Goal: Information Seeking & Learning: Check status

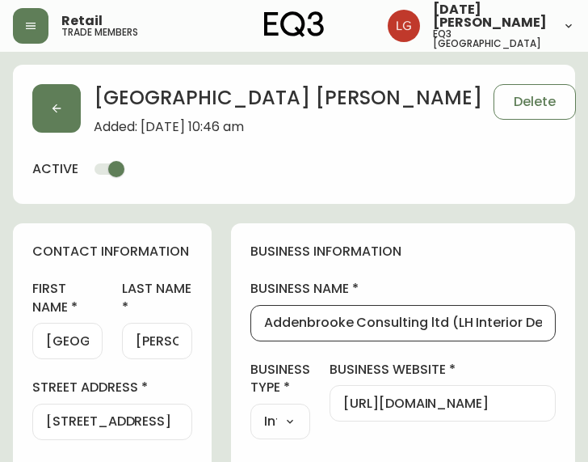
select select "BC"
select select "CA"
select select "CA_EN"
select select "Other"
select select "Interior Designer"
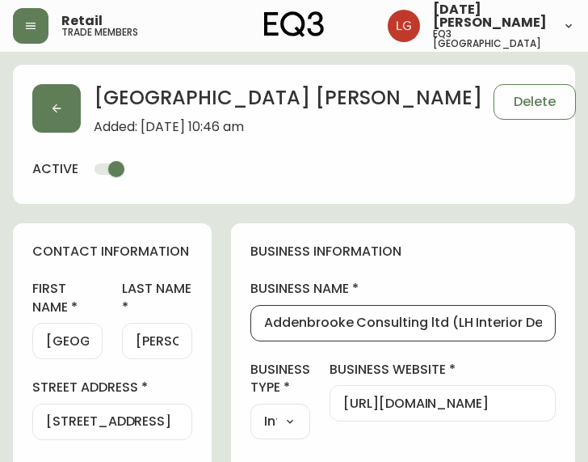
select select "cjw10z96p001r6gs00juufhhe"
select select "true"
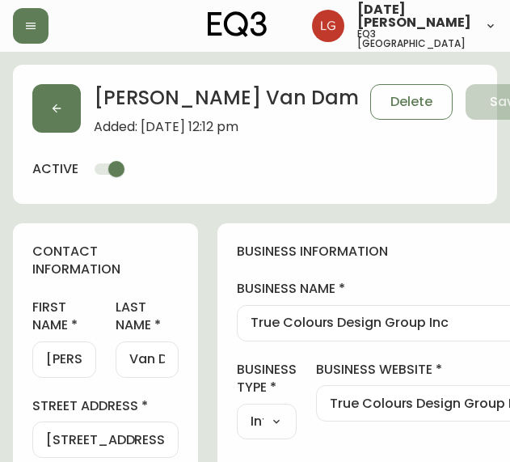
select select "BC"
select select "CA"
select select "CA_EN"
select select "Other"
select select "Interior Designer"
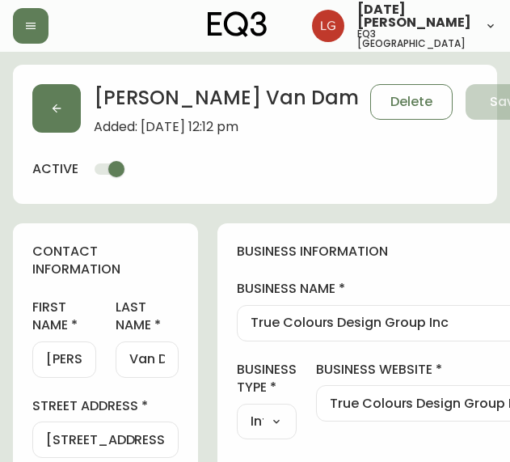
select select "cjw10z96p001r6gs00juufhhe"
select select "true"
click at [67, 112] on button "button" at bounding box center [56, 108] width 48 height 48
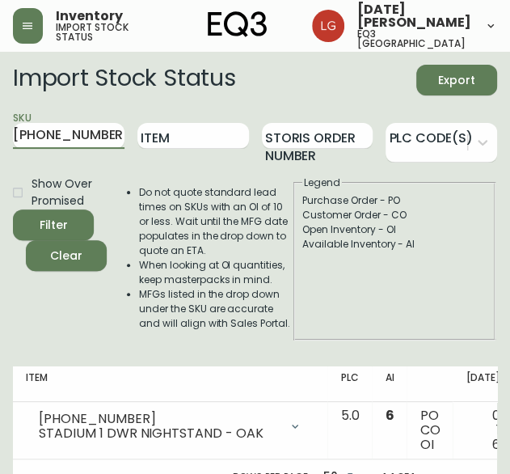
drag, startPoint x: 100, startPoint y: 132, endPoint x: -5, endPoint y: 147, distance: 106.2
click at [0, 147] on html "Inventory import stock status Lucia Guzman eq3 vancouver Import Stock Status Ex…" at bounding box center [255, 247] width 510 height 495
click at [13, 209] on button "Filter" at bounding box center [53, 224] width 81 height 31
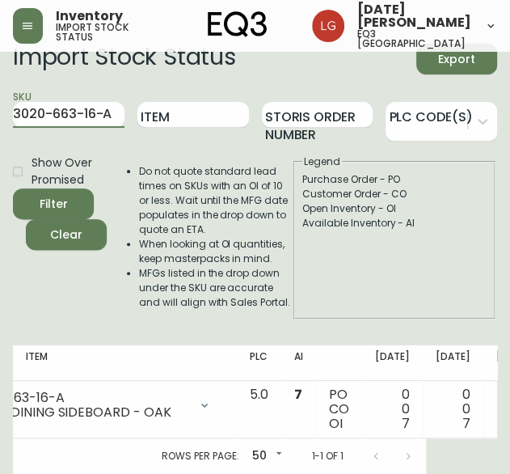
scroll to position [0, 97]
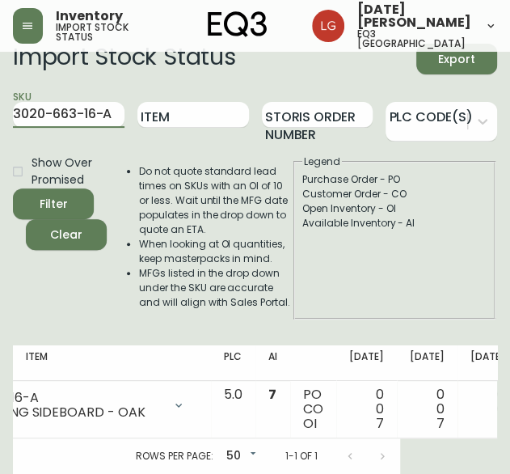
drag, startPoint x: 112, startPoint y: 104, endPoint x: -5, endPoint y: 114, distance: 117.6
click at [0, 114] on html "Inventory import stock status Lucia Guzman eq3 vancouver Import Stock Status Ex…" at bounding box center [255, 226] width 510 height 495
paste input "4-16-B"
click at [13, 188] on button "Filter" at bounding box center [53, 203] width 81 height 31
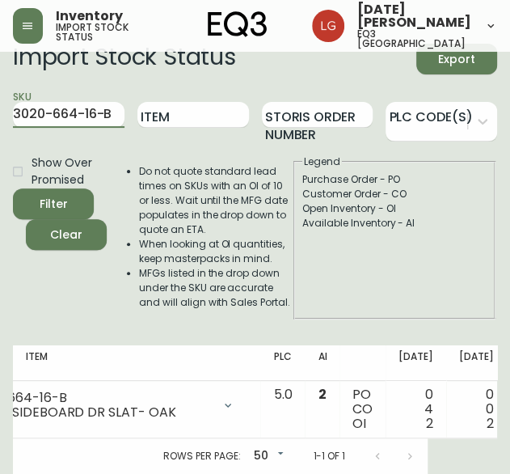
scroll to position [0, 116]
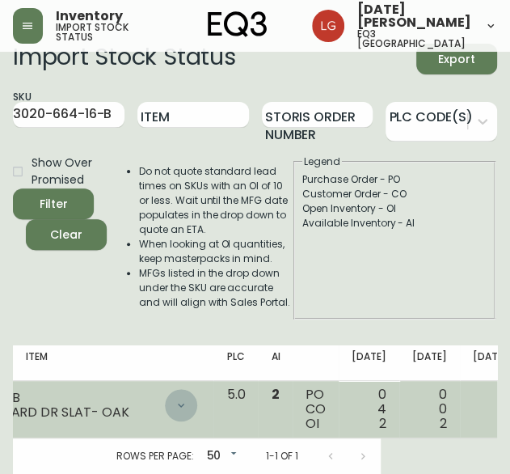
click at [175, 398] on icon at bounding box center [181, 404] width 13 height 13
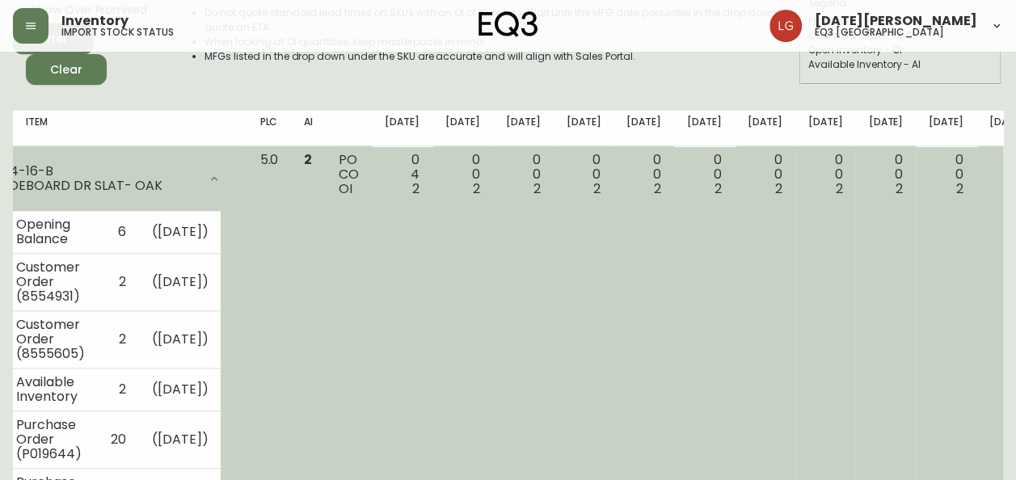
scroll to position [154, 0]
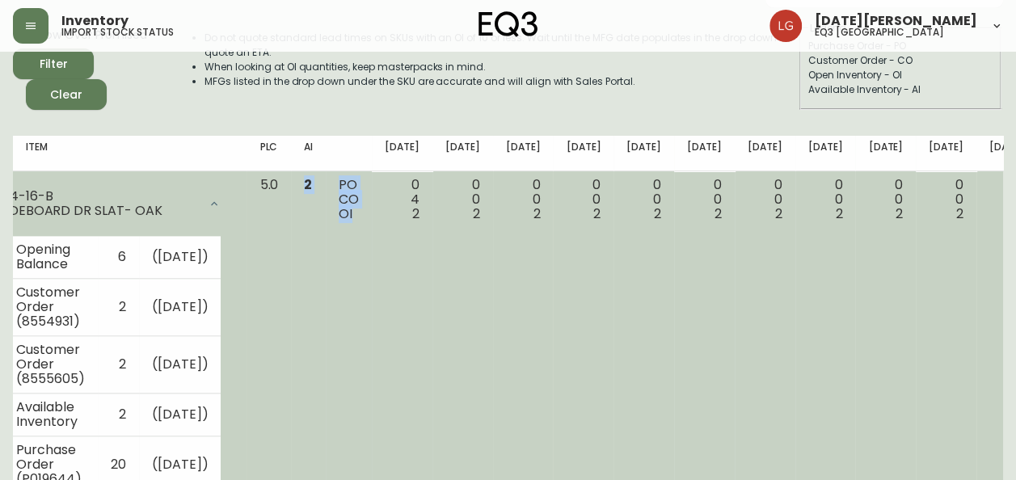
drag, startPoint x: 352, startPoint y: 217, endPoint x: 278, endPoint y: 222, distance: 74.6
click at [278, 222] on tr "3020-664-16-B PLANK SIDEBOARD DR SLAT- OAK Opening Balance 6 ( Aug 13, 2025 ) C…" at bounding box center [574, 371] width 1288 height 400
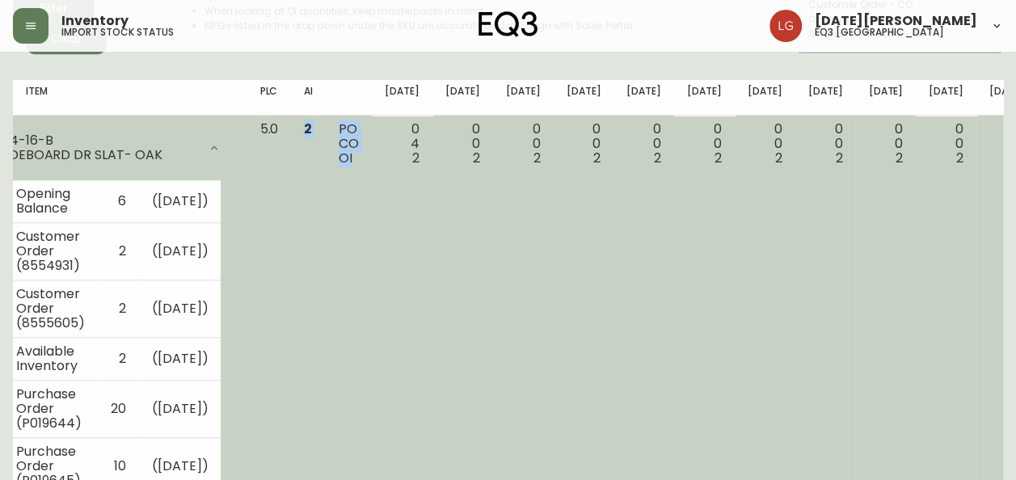
scroll to position [235, 0]
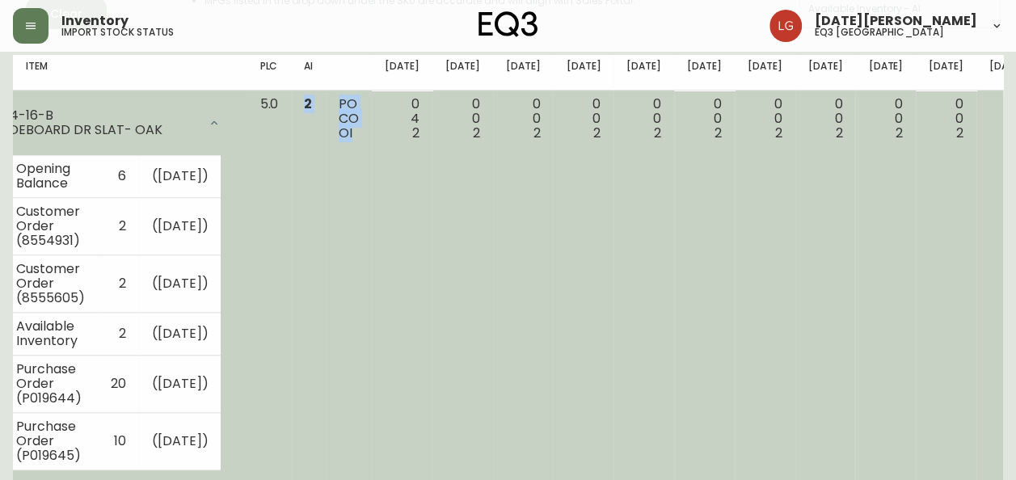
click at [346, 109] on td "PO CO OI" at bounding box center [349, 291] width 46 height 400
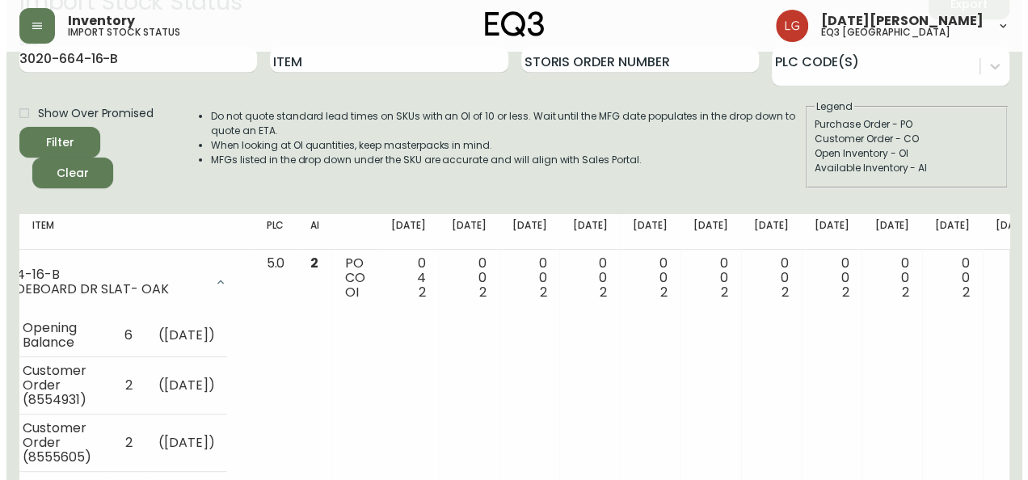
scroll to position [0, 0]
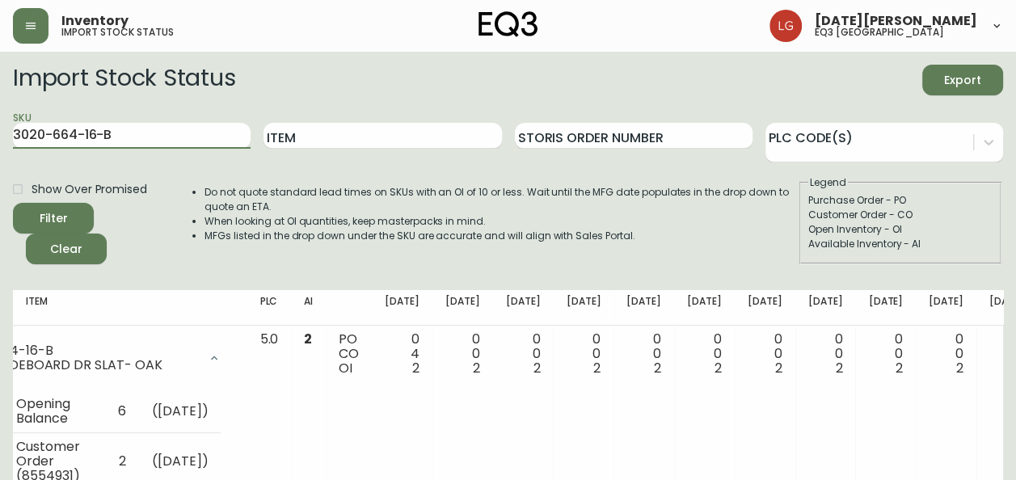
drag, startPoint x: 140, startPoint y: 129, endPoint x: -3, endPoint y: 142, distance: 143.7
click at [0, 142] on html "Inventory import stock status Lucia Guzman eq3 vancouver Import Stock Status Ex…" at bounding box center [508, 380] width 1016 height 761
paste input "1-16"
click at [13, 203] on button "Filter" at bounding box center [53, 218] width 81 height 31
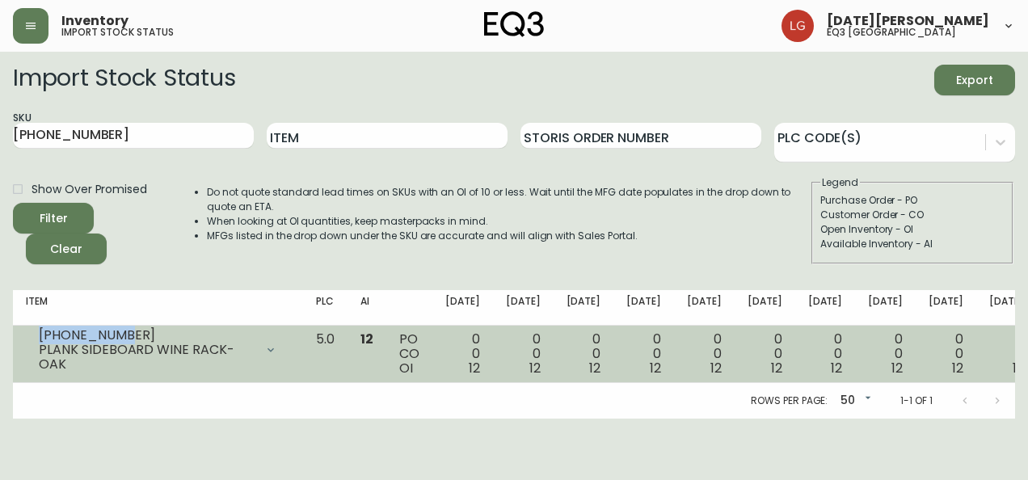
drag, startPoint x: 126, startPoint y: 334, endPoint x: 25, endPoint y: 330, distance: 101.1
click at [25, 330] on td "3020-661-16 PLANK SIDEBOARD WINE RACK- OAK Opening Balance 12 ( Aug 13, 2025 ) …" at bounding box center [158, 354] width 290 height 57
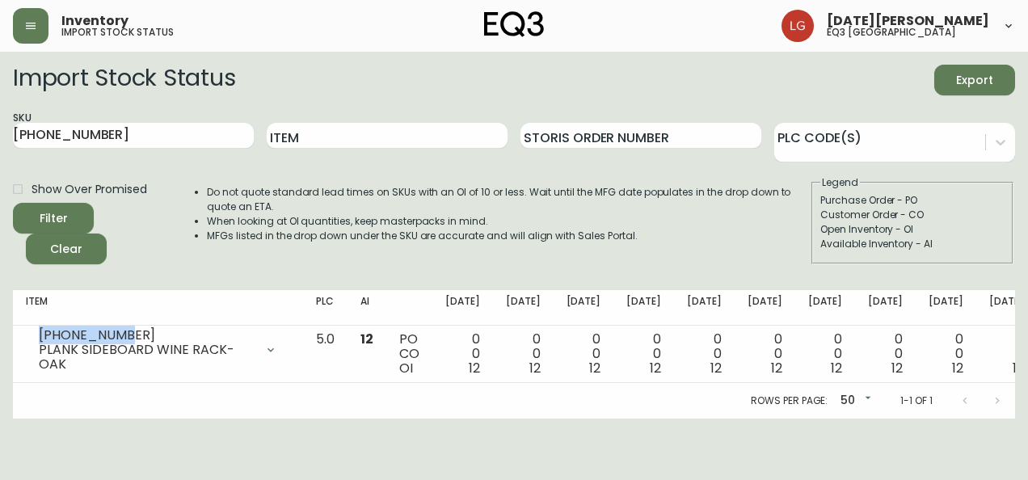
copy div "3020-661-16"
type input "3020-664-16-B"
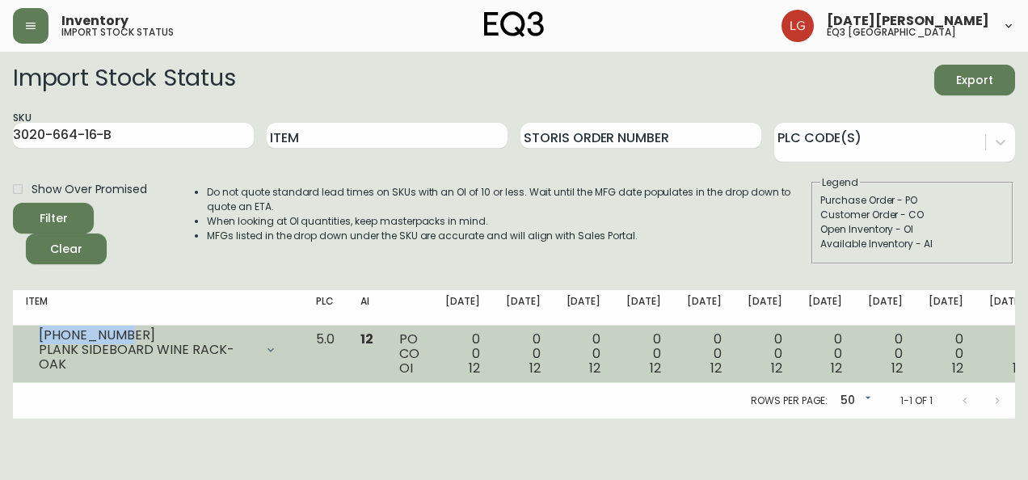
click at [144, 335] on div "3020-661-16" at bounding box center [147, 335] width 216 height 15
drag, startPoint x: 128, startPoint y: 327, endPoint x: 32, endPoint y: 328, distance: 96.2
click at [32, 328] on td "3020-661-16 PLANK SIDEBOARD WINE RACK- OAK Opening Balance 12 ( Aug 13, 2025 ) …" at bounding box center [158, 354] width 290 height 57
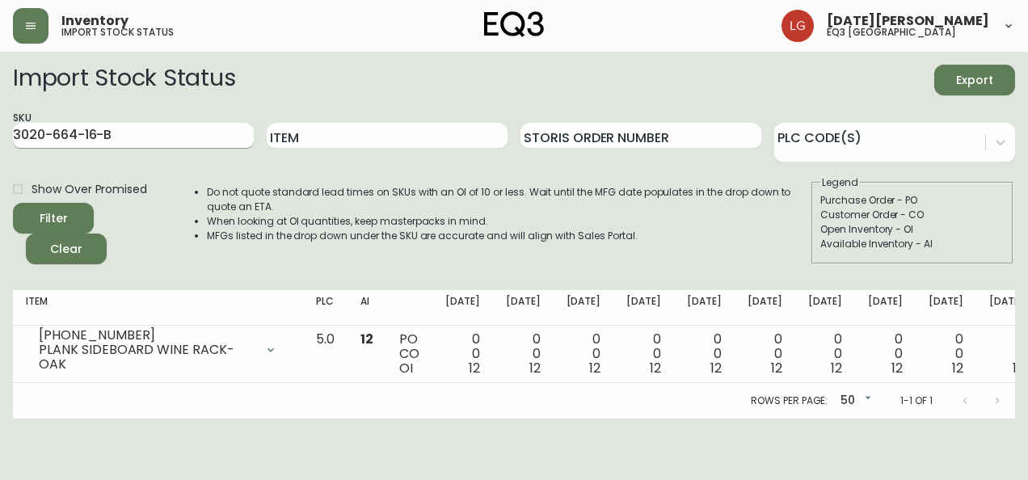
drag, startPoint x: 32, startPoint y: 328, endPoint x: 141, endPoint y: 128, distance: 228.2
click at [141, 128] on input "3020-664-16-B" at bounding box center [133, 136] width 241 height 26
click at [13, 203] on button "Filter" at bounding box center [53, 218] width 81 height 31
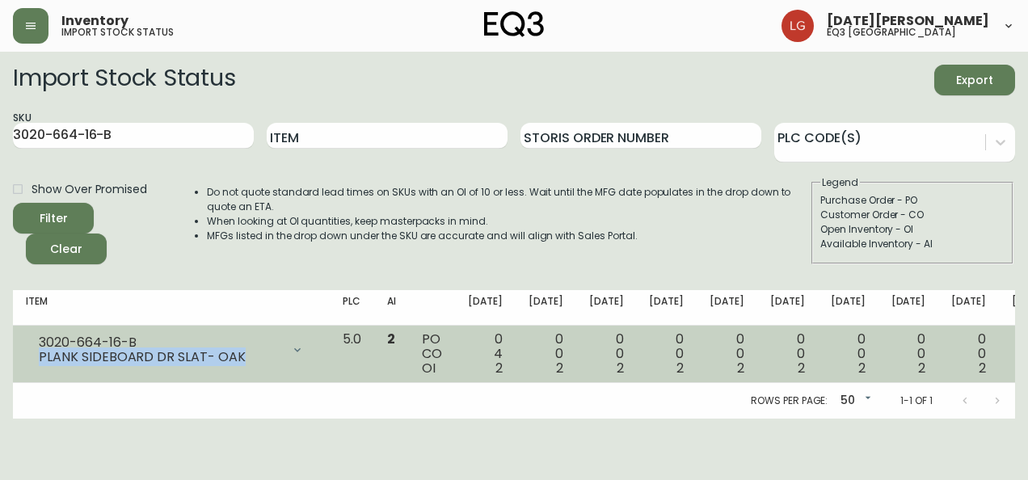
drag, startPoint x: 238, startPoint y: 357, endPoint x: 18, endPoint y: 380, distance: 221.0
click at [18, 380] on td "3020-664-16-B PLANK SIDEBOARD DR SLAT- OAK Opening Balance 6 ( Aug 13, 2025 ) C…" at bounding box center [171, 354] width 317 height 57
copy div "PLANK SIDEBOARD DR SLAT- OAK"
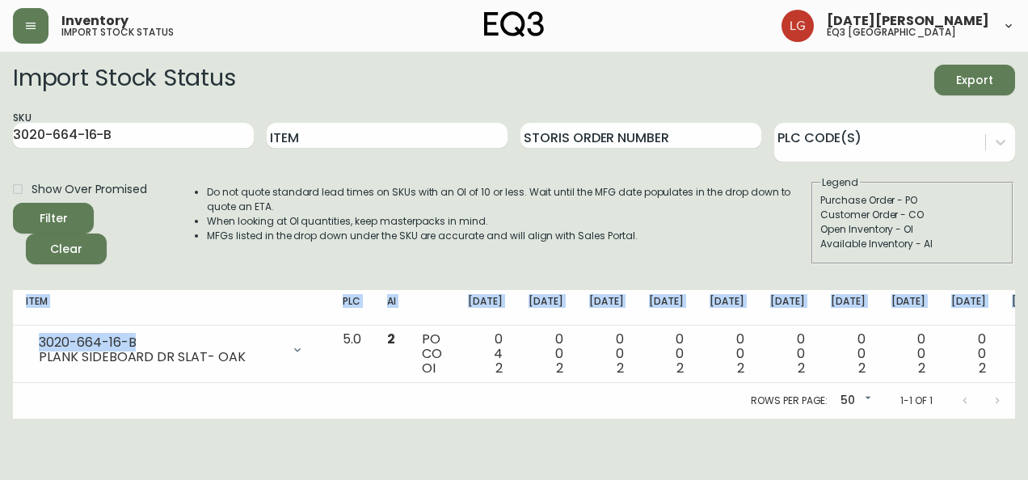
drag, startPoint x: 145, startPoint y: 339, endPoint x: -3, endPoint y: 343, distance: 148.8
click at [0, 343] on html "Inventory import stock status Lucia Guzman eq3 vancouver Import Stock Status Ex…" at bounding box center [514, 209] width 1028 height 419
copy table "Item PLC AI Aug 15 Aug 22 Aug 29 Sep 05 Sep 12 Sep 19 Sep 26 Oct 03 Oct 10 Oct …"
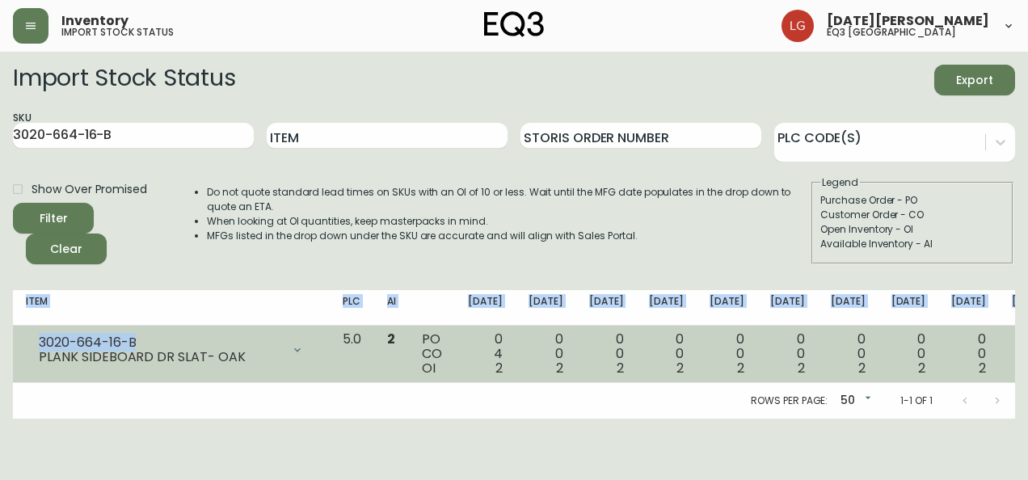
drag, startPoint x: 160, startPoint y: 338, endPoint x: 109, endPoint y: 338, distance: 50.9
click at [160, 338] on div "3020-664-16-B" at bounding box center [160, 342] width 242 height 15
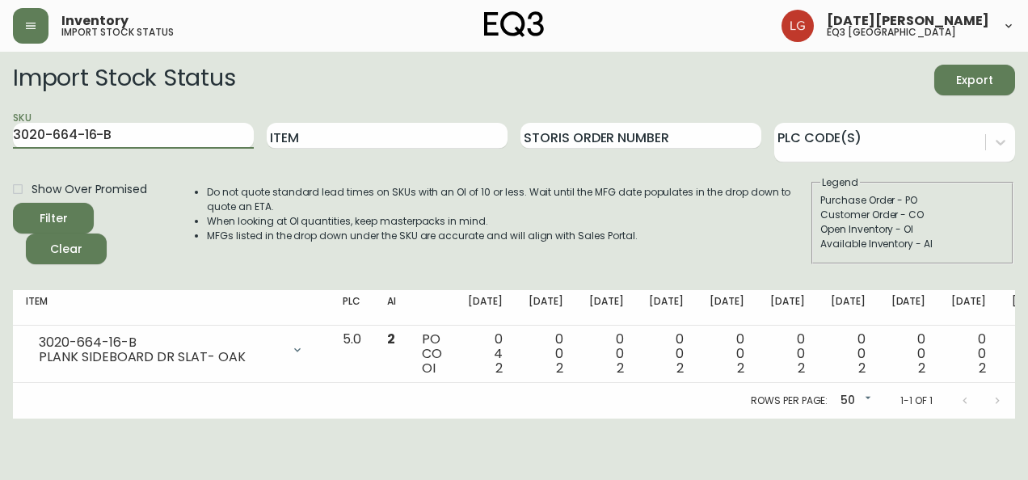
drag, startPoint x: 128, startPoint y: 128, endPoint x: -3, endPoint y: 147, distance: 132.4
click at [0, 147] on html "Inventory import stock status Lucia Guzman eq3 vancouver Import Stock Status Ex…" at bounding box center [514, 209] width 1028 height 419
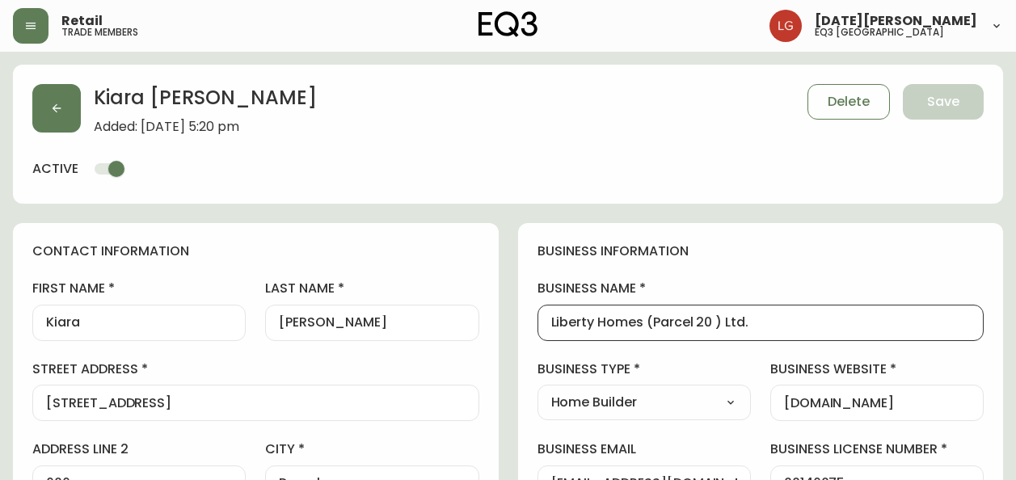
select select "BC"
select select "CA"
select select "CA_EN"
select select "Other"
select select "Home Builder"
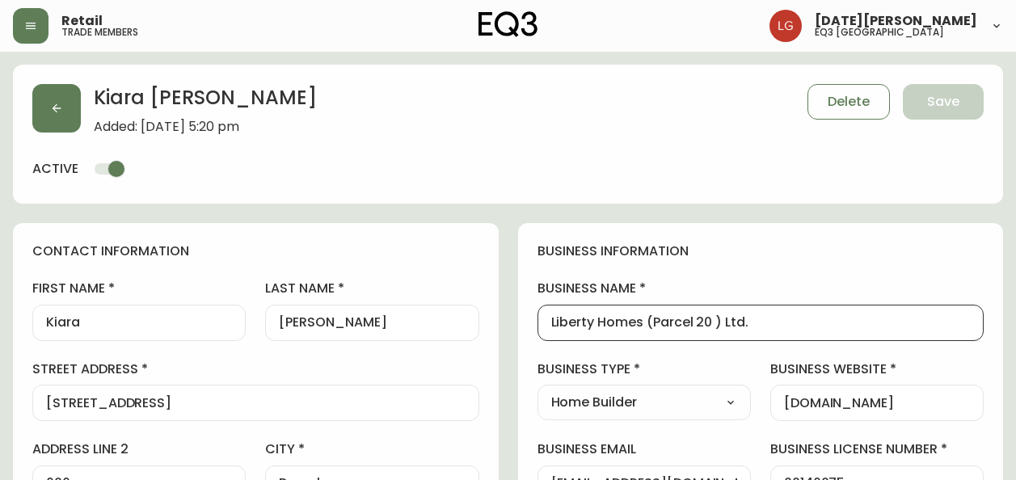
select select "cjw10z96p001r6gs00juufhhe"
select select "false"
